Goal: Check status: Check status

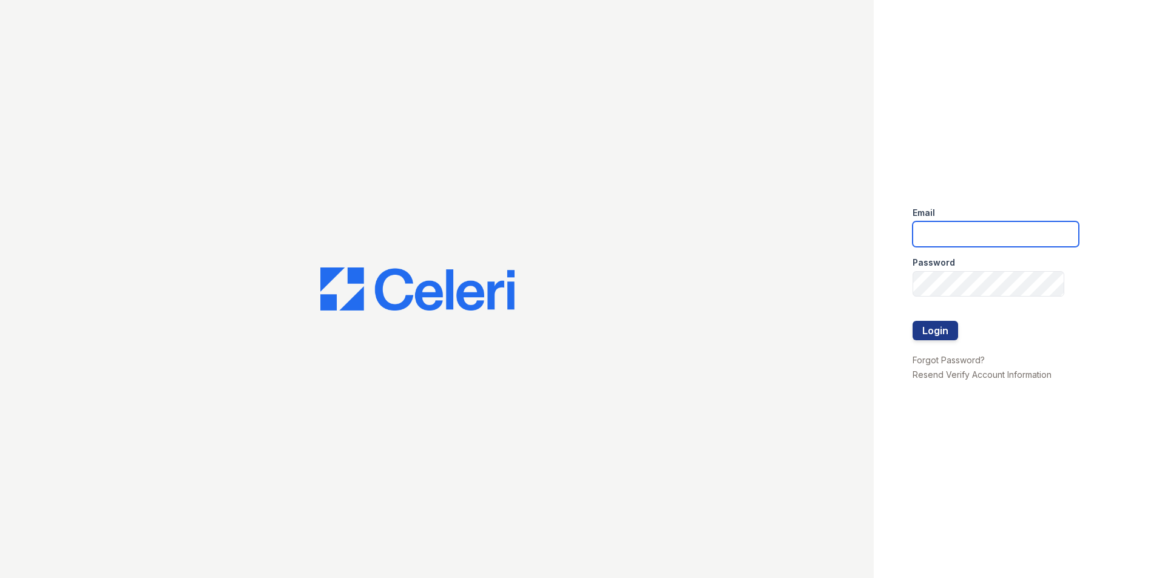
click at [953, 232] on input "email" at bounding box center [996, 233] width 166 height 25
type input "dperez-rodriguez@trinity-pm.com"
click at [943, 336] on button "Login" at bounding box center [936, 330] width 46 height 19
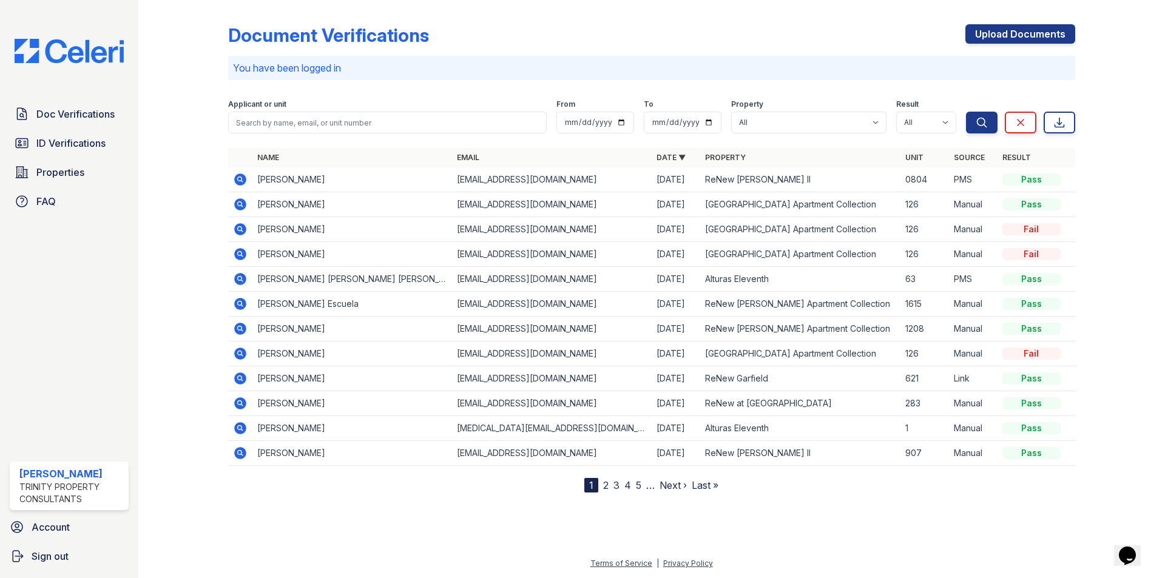
click at [244, 175] on icon at bounding box center [240, 179] width 15 height 15
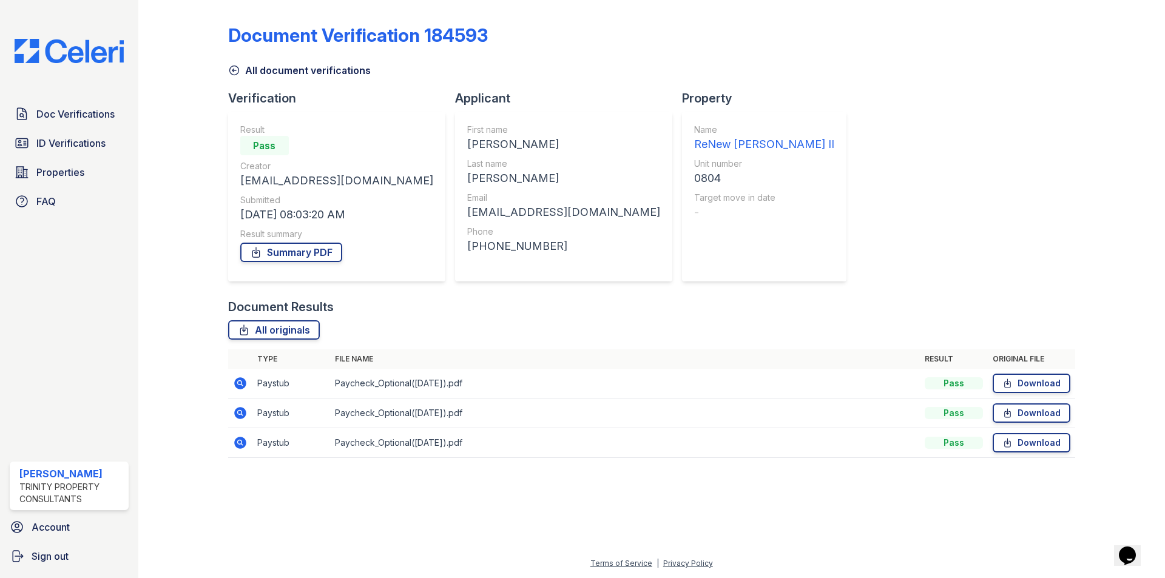
click at [232, 64] on icon at bounding box center [234, 70] width 12 height 12
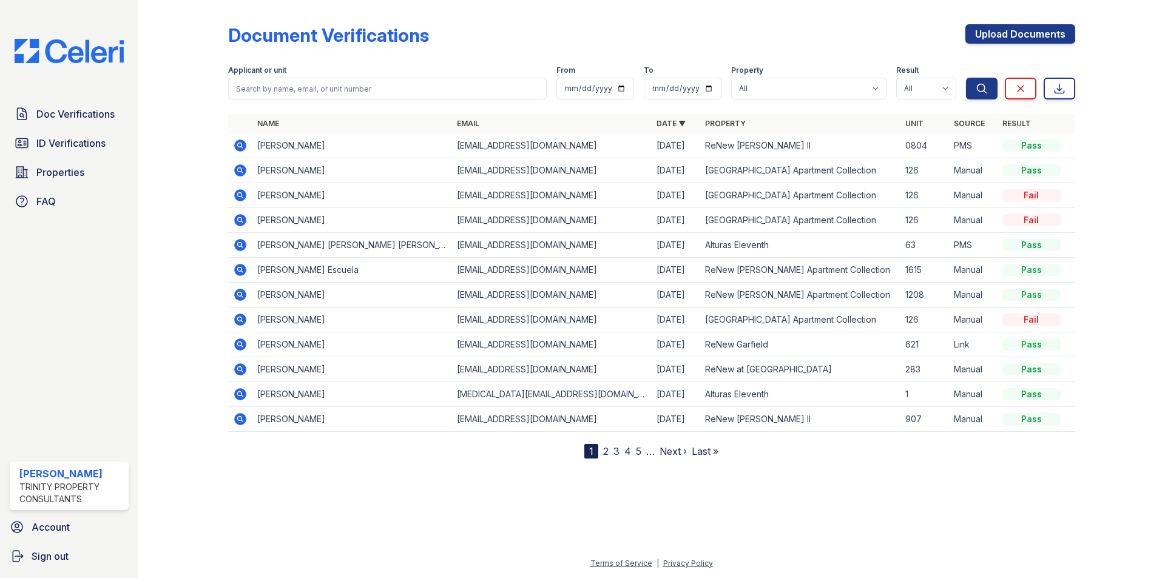
click at [238, 141] on icon at bounding box center [240, 146] width 12 height 12
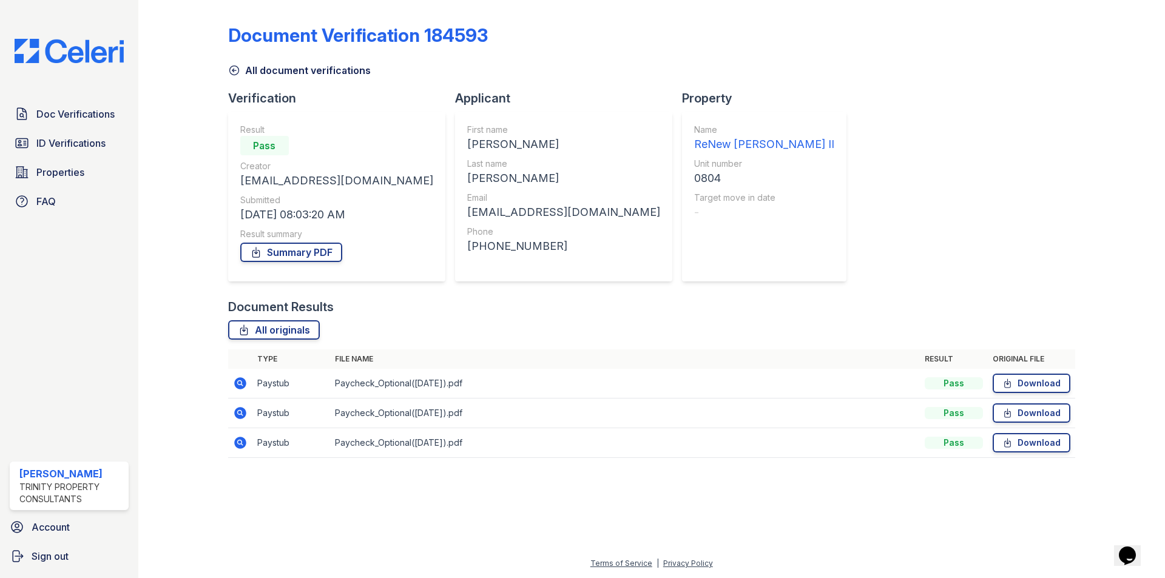
drag, startPoint x: 243, startPoint y: 445, endPoint x: 268, endPoint y: 451, distance: 25.6
click at [243, 445] on icon at bounding box center [240, 443] width 12 height 12
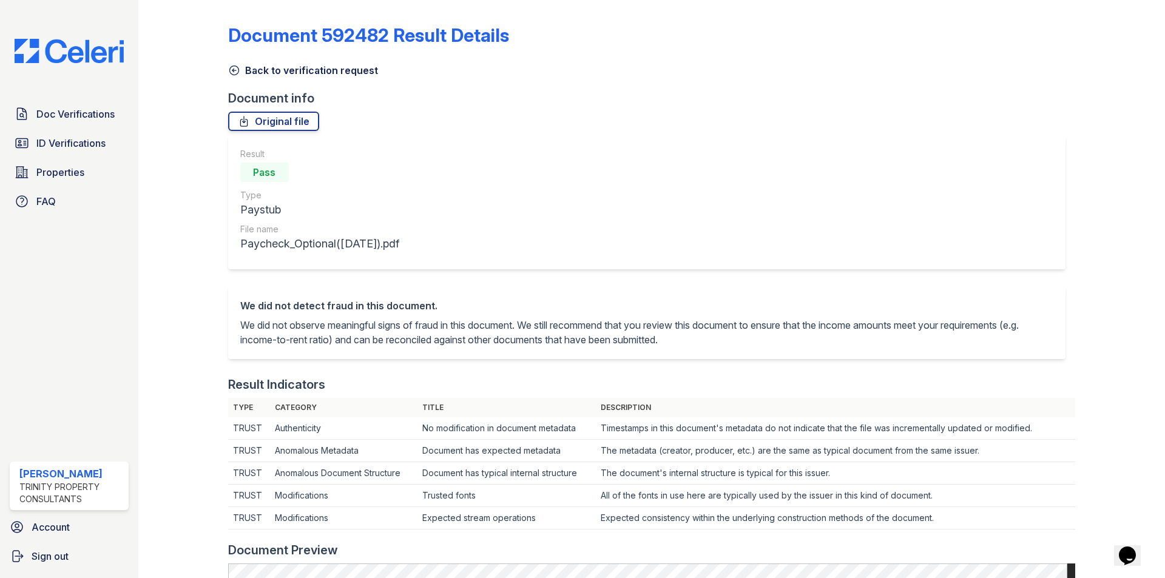
click at [228, 69] on icon at bounding box center [234, 70] width 12 height 12
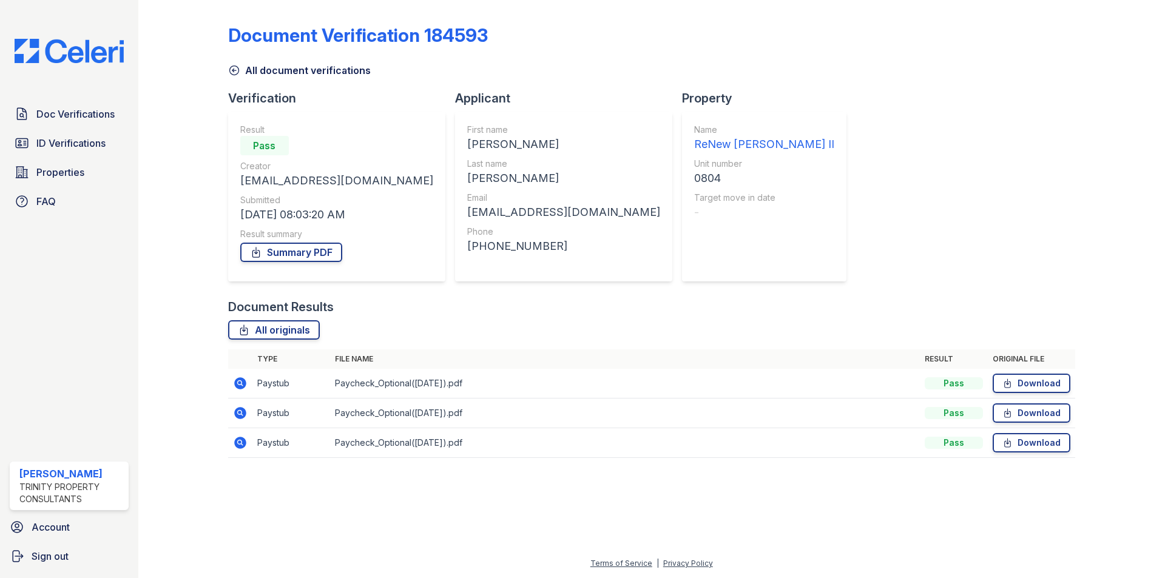
click at [242, 385] on icon at bounding box center [240, 383] width 12 height 12
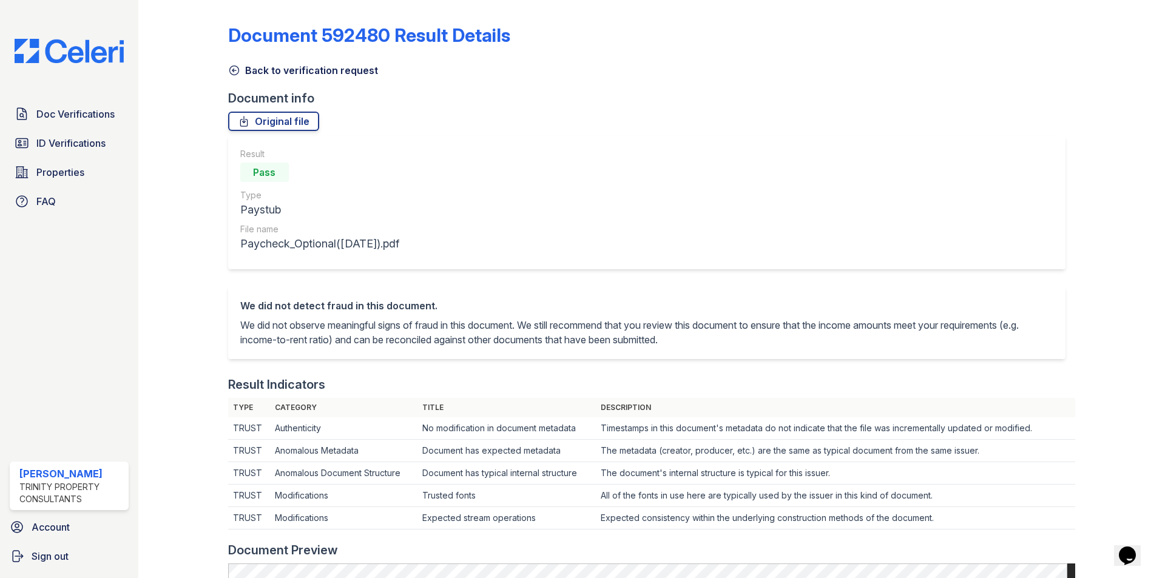
drag, startPoint x: 233, startPoint y: 71, endPoint x: 258, endPoint y: 178, distance: 109.8
click at [233, 71] on icon at bounding box center [234, 70] width 12 height 12
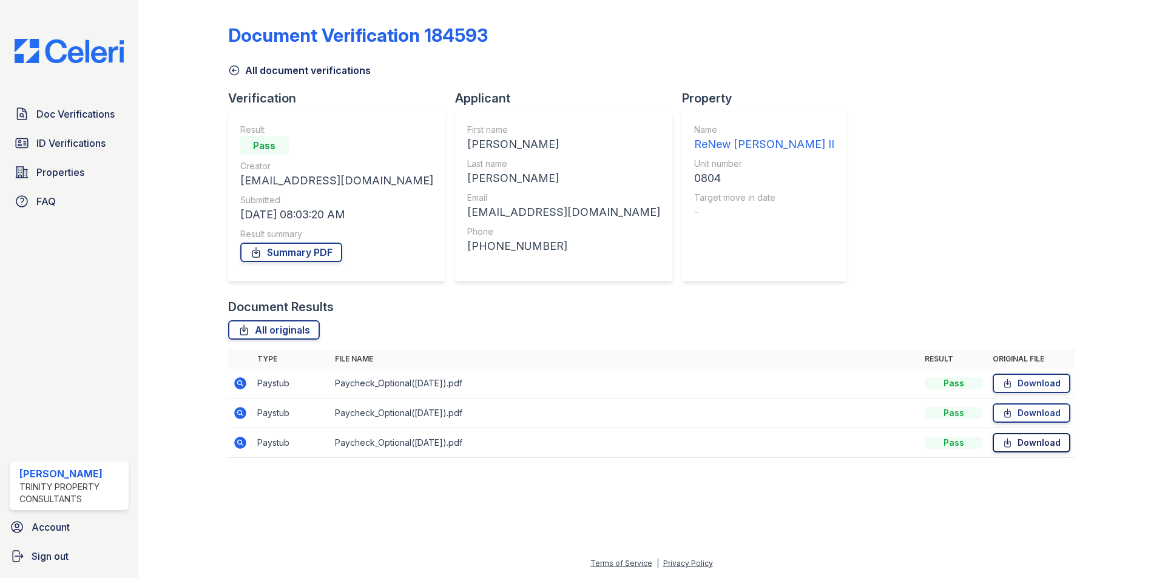
click at [1019, 438] on link "Download" at bounding box center [1032, 442] width 78 height 19
click at [1022, 388] on link "Download" at bounding box center [1032, 383] width 78 height 19
click at [305, 253] on link "Summary PDF" at bounding box center [291, 252] width 102 height 19
click at [226, 379] on div at bounding box center [193, 237] width 70 height 465
click at [228, 382] on td at bounding box center [240, 384] width 24 height 30
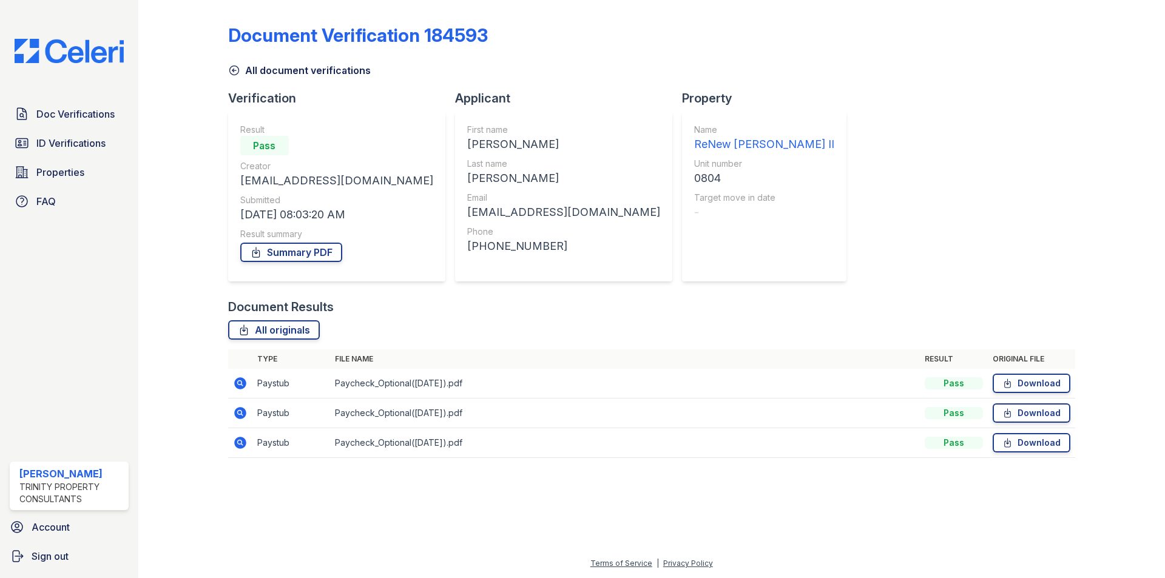
click at [238, 382] on icon at bounding box center [240, 383] width 15 height 15
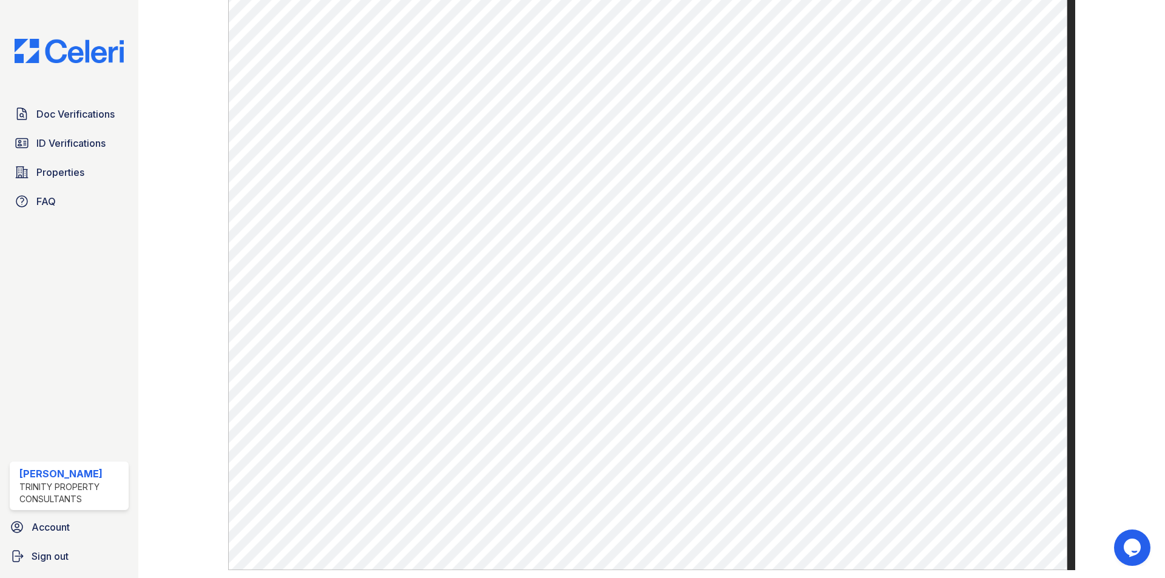
scroll to position [605, 0]
click at [44, 129] on div "Doc Verifications ID Verifications Properties FAQ" at bounding box center [69, 158] width 129 height 112
click at [52, 142] on span "ID Verifications" at bounding box center [70, 143] width 69 height 15
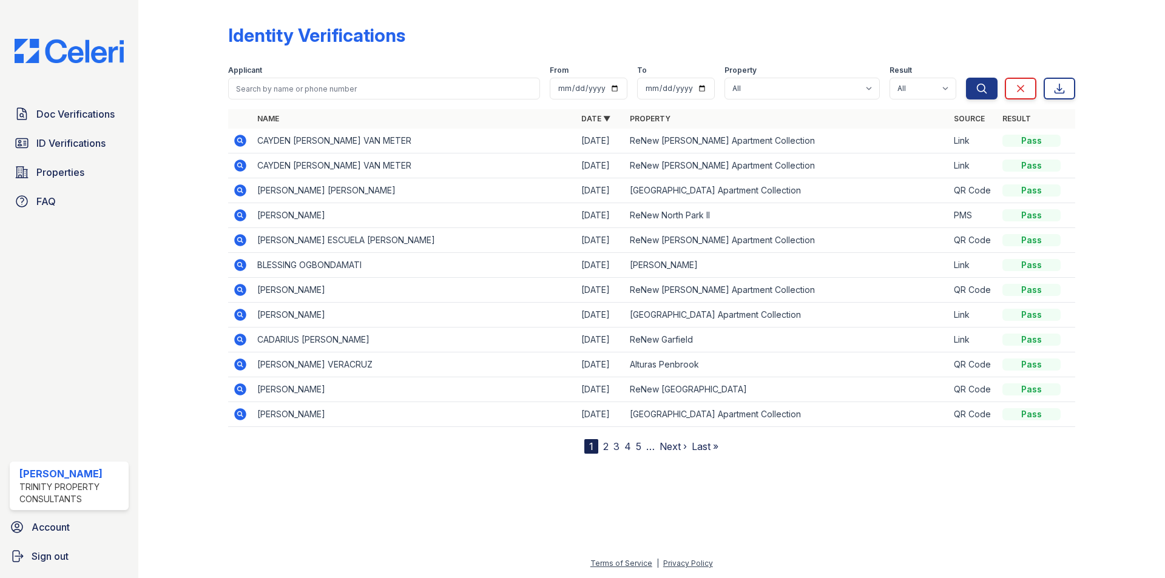
click at [607, 445] on link "2" at bounding box center [605, 447] width 5 height 12
